Goal: Find specific page/section: Find specific page/section

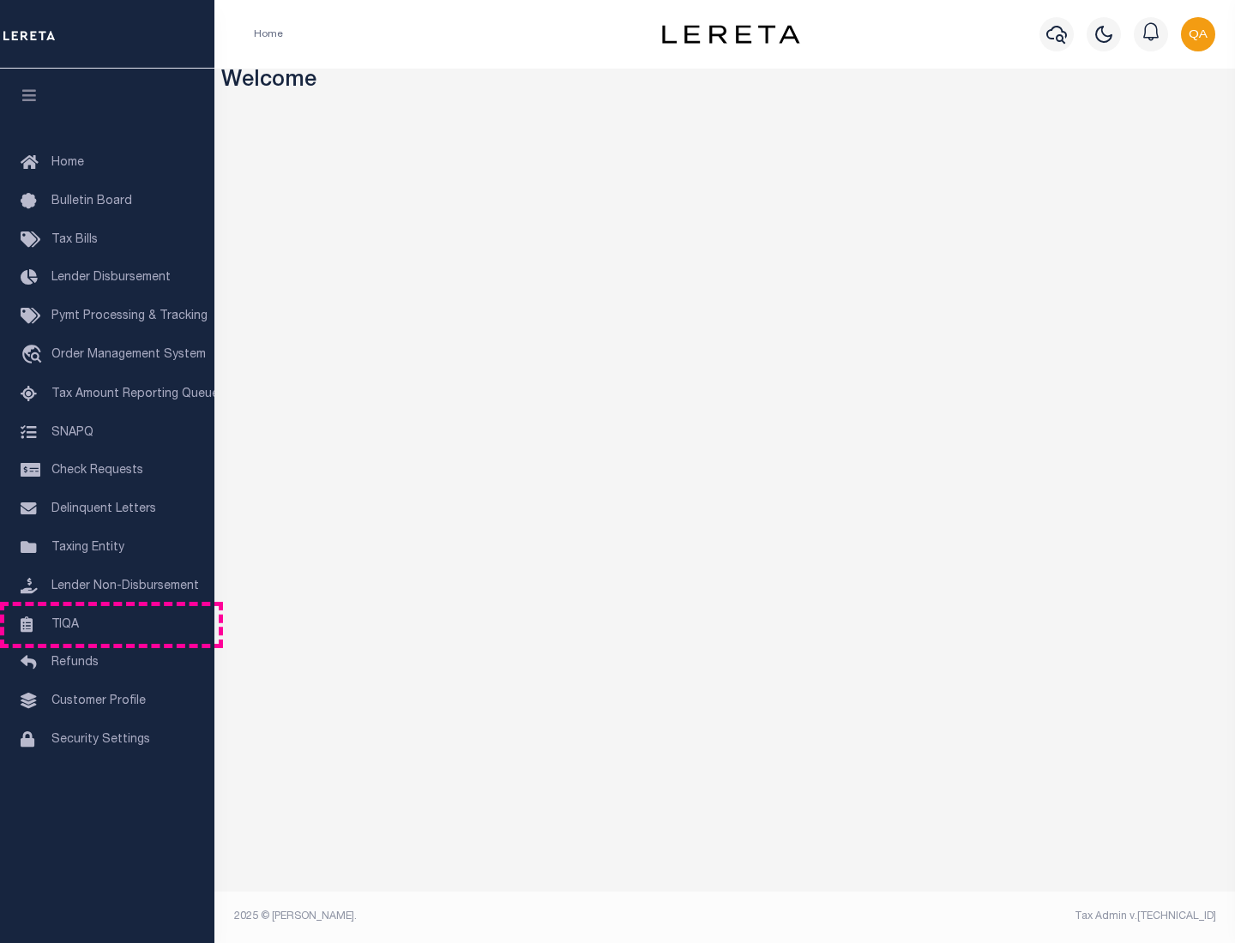
click at [107, 624] on link "TIQA" at bounding box center [107, 625] width 214 height 39
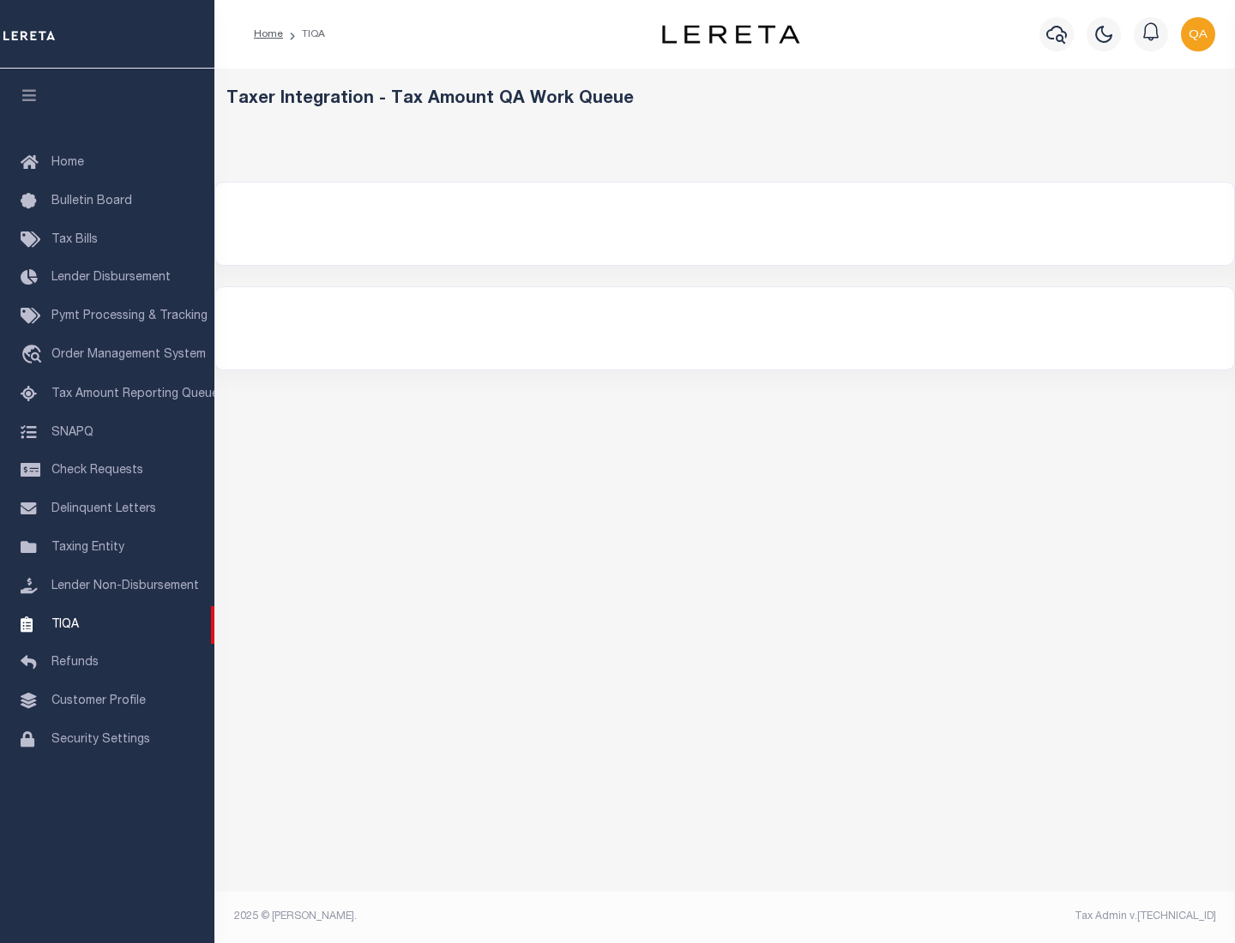
select select "200"
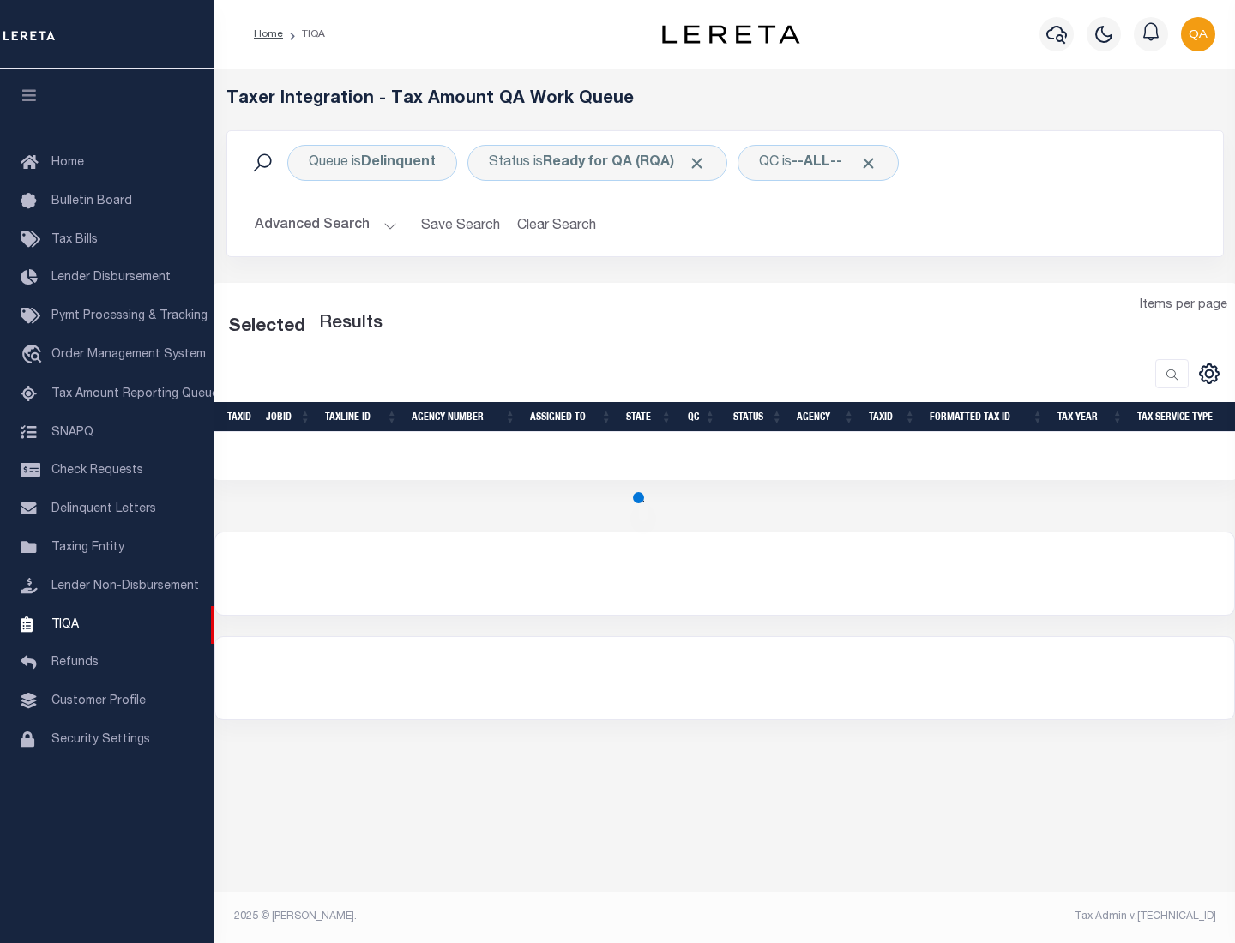
select select "200"
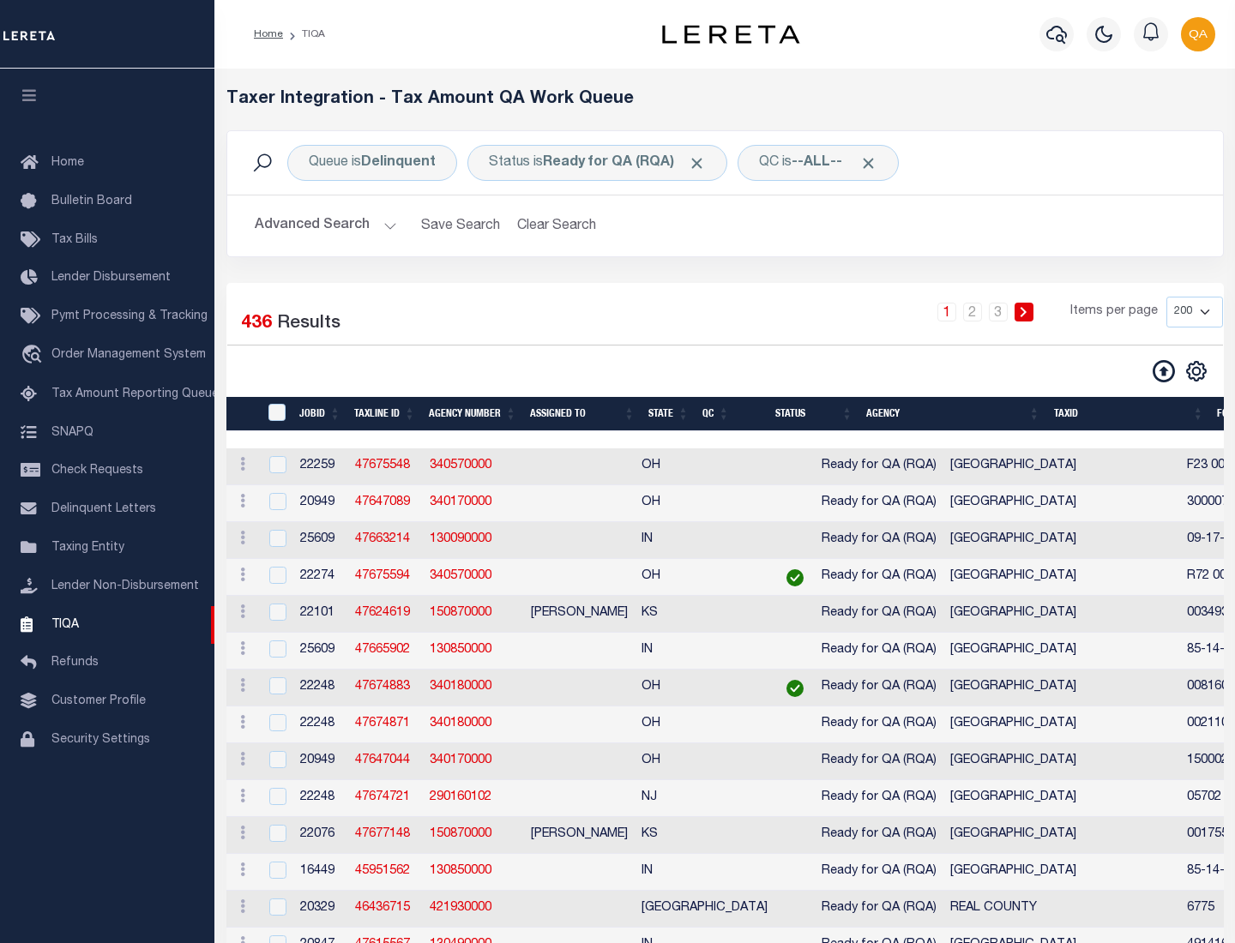
click at [702, 163] on span "Click to Remove" at bounding box center [697, 163] width 18 height 18
